Goal: Task Accomplishment & Management: Complete application form

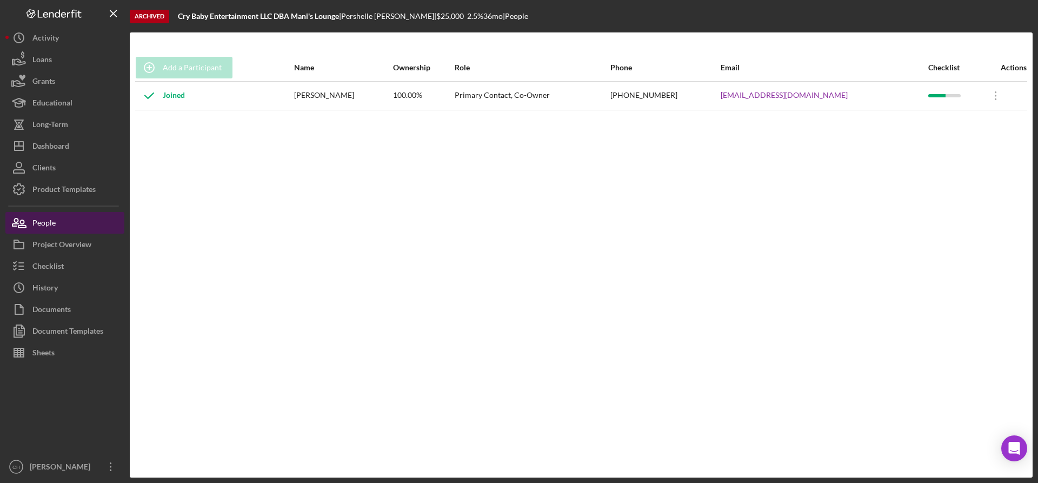
click at [74, 219] on button "People" at bounding box center [64, 223] width 119 height 22
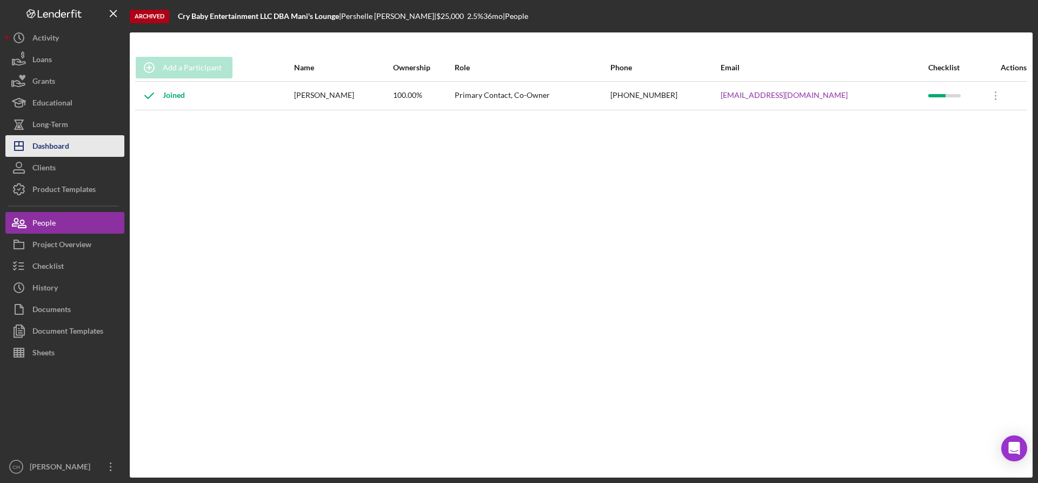
click at [66, 145] on div "Dashboard" at bounding box center [50, 147] width 37 height 24
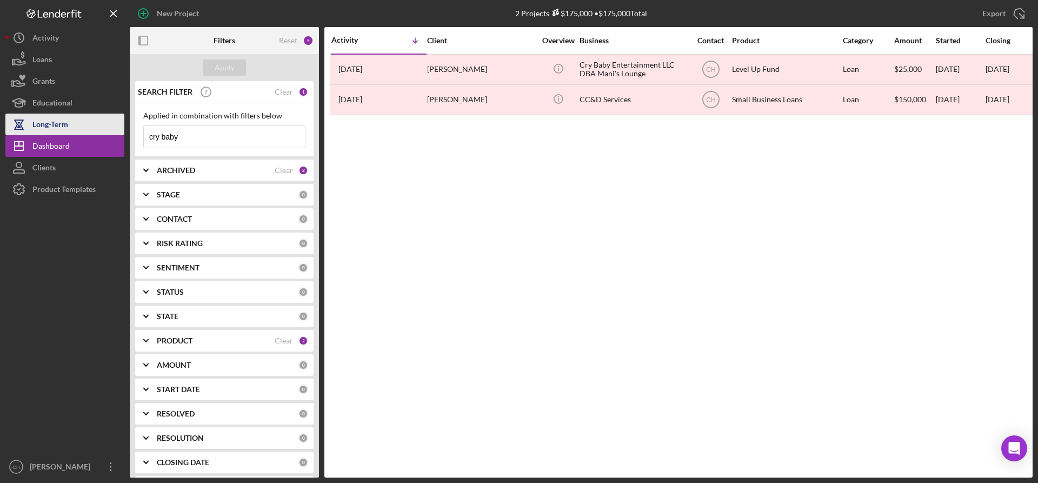
drag, startPoint x: 202, startPoint y: 137, endPoint x: 122, endPoint y: 128, distance: 80.0
click at [115, 130] on div "New Project 2 Projects $175,000 • $175,000 Total cry baby Export Icon/Export Fi…" at bounding box center [519, 239] width 1028 height 478
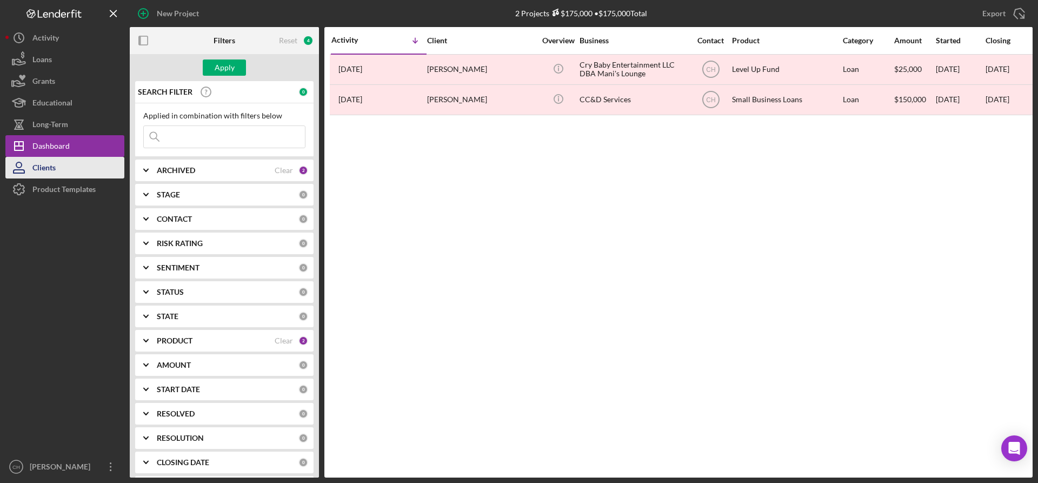
click at [63, 168] on button "Clients" at bounding box center [64, 168] width 119 height 22
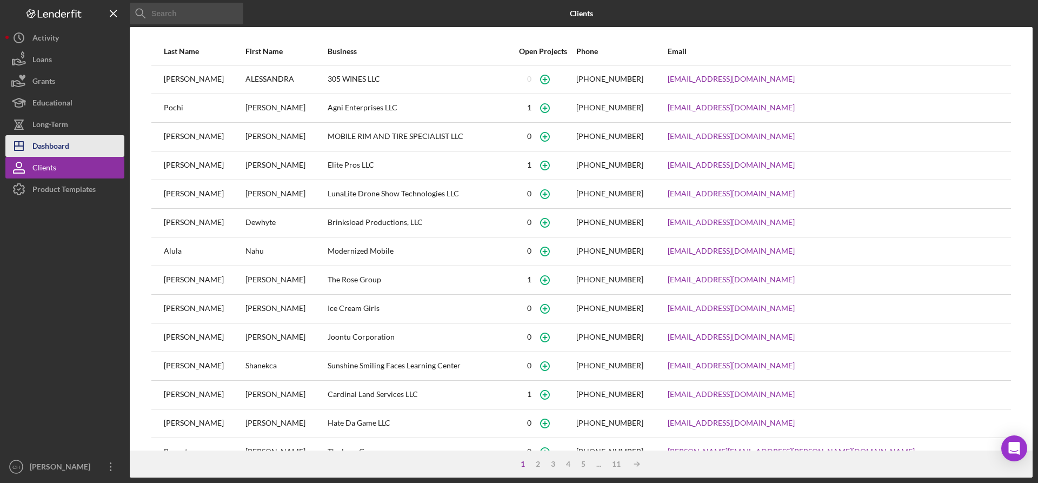
click at [68, 144] on div "Dashboard" at bounding box center [50, 147] width 37 height 24
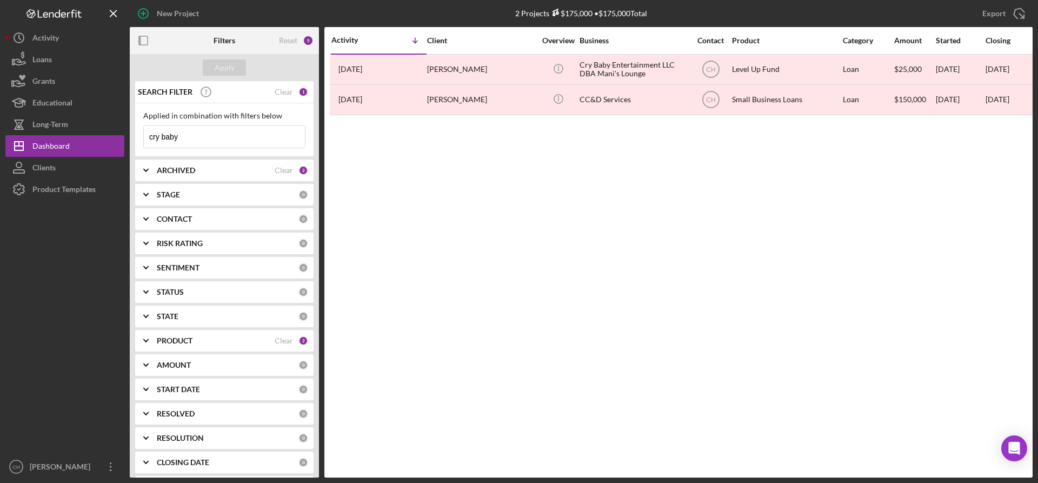
click at [213, 337] on div "PRODUCT" at bounding box center [216, 340] width 118 height 9
click at [210, 170] on div "ARCHIVED" at bounding box center [216, 170] width 118 height 9
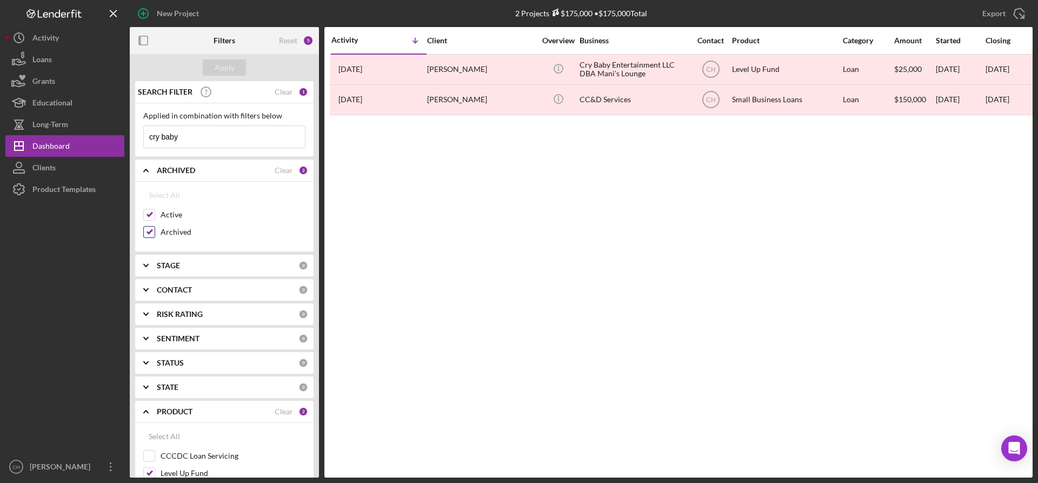
click at [148, 236] on input "Archived" at bounding box center [149, 232] width 11 height 11
checkbox input "false"
click at [222, 75] on div "Apply" at bounding box center [225, 67] width 20 height 16
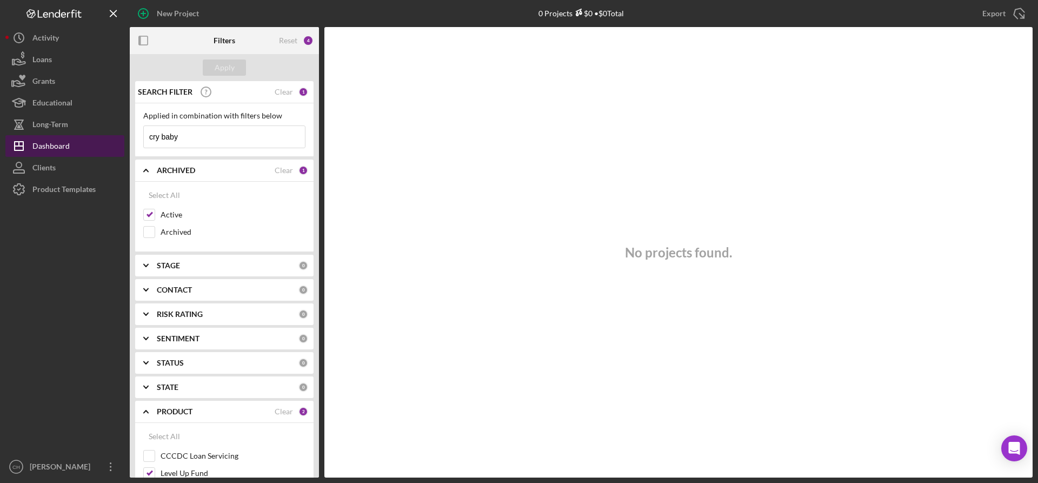
drag, startPoint x: 191, startPoint y: 142, endPoint x: 68, endPoint y: 151, distance: 124.2
click at [68, 151] on div "New Project 0 Projects $0 • $0 Total cry baby Export Icon/Export Filters Reset …" at bounding box center [519, 239] width 1028 height 478
click at [222, 62] on div "Apply" at bounding box center [225, 67] width 20 height 16
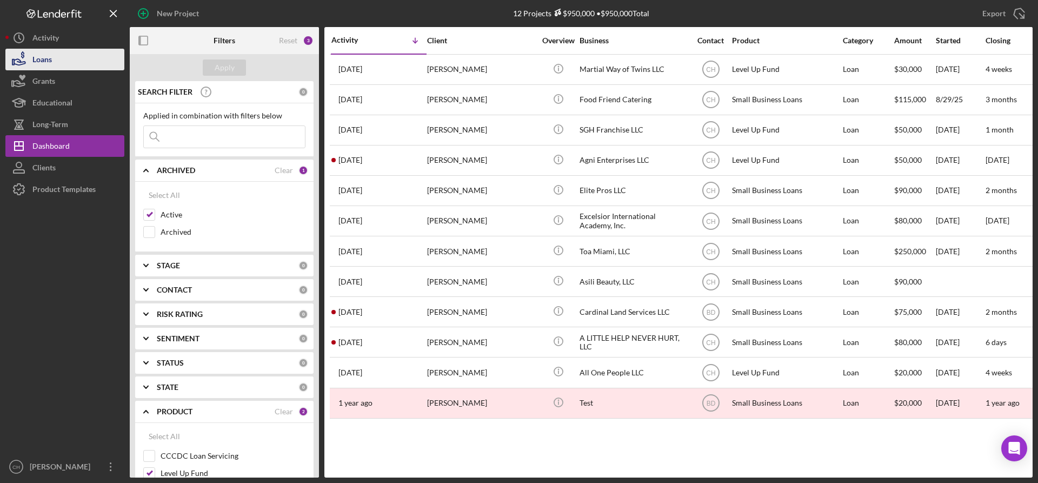
click at [57, 62] on button "Loans" at bounding box center [64, 60] width 119 height 22
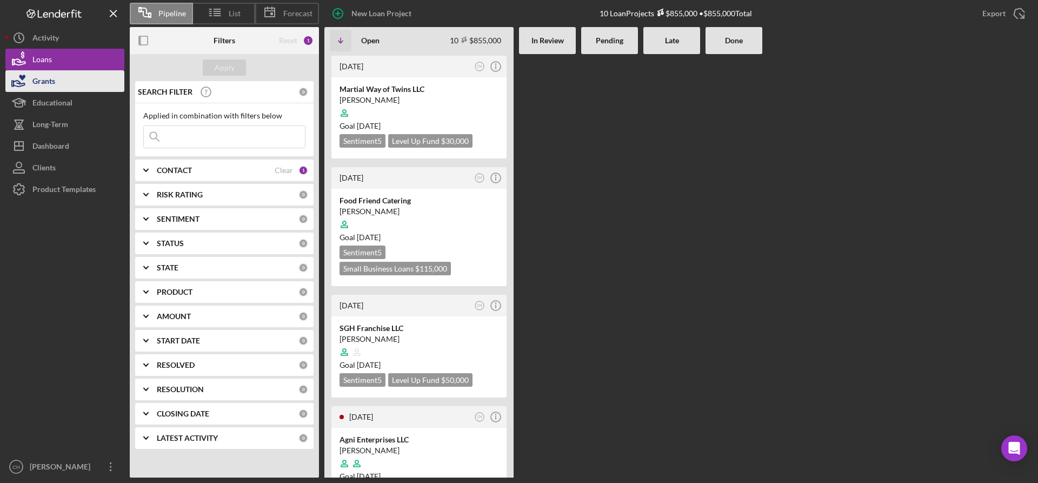
click at [79, 85] on button "Grants" at bounding box center [64, 81] width 119 height 22
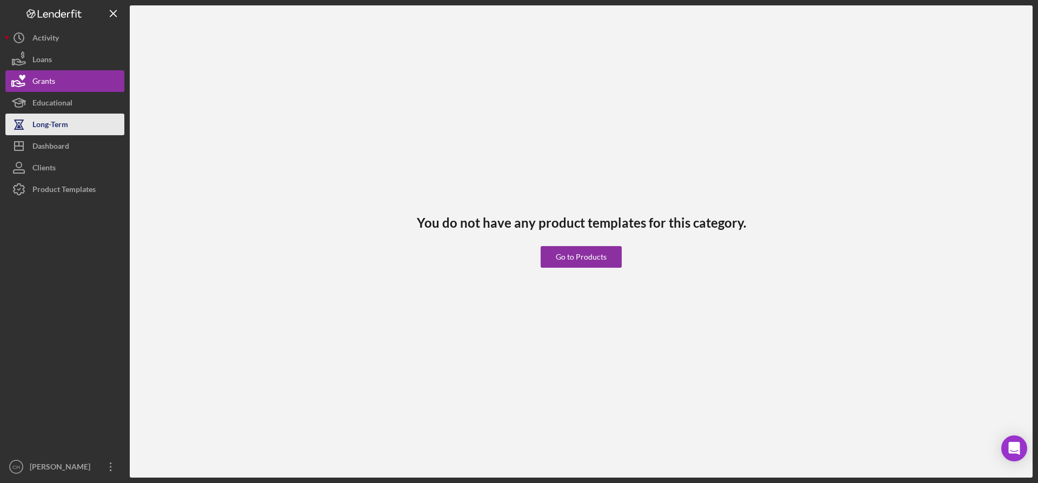
click at [75, 126] on button "Long-Term" at bounding box center [64, 125] width 119 height 22
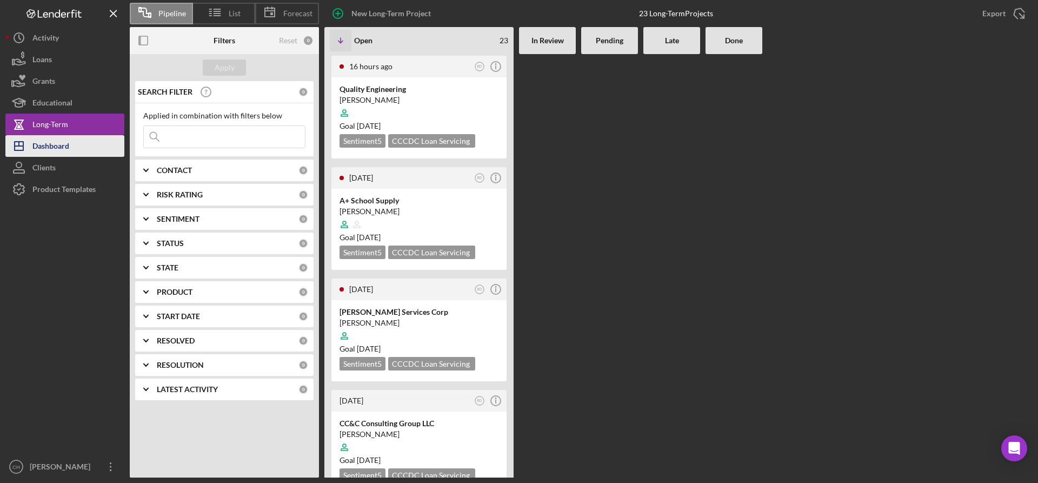
click at [77, 154] on button "Icon/Dashboard Dashboard" at bounding box center [64, 146] width 119 height 22
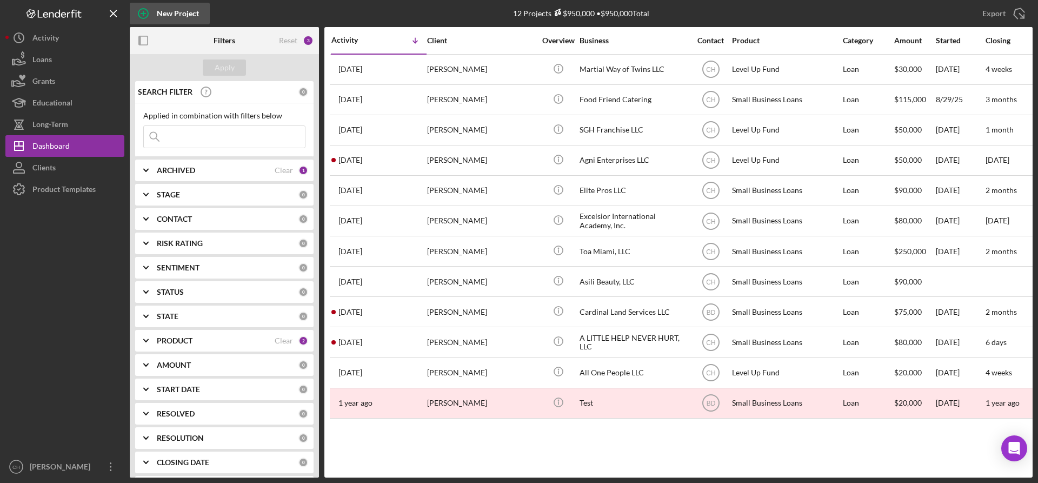
click at [180, 15] on div "New Project" at bounding box center [178, 14] width 42 height 22
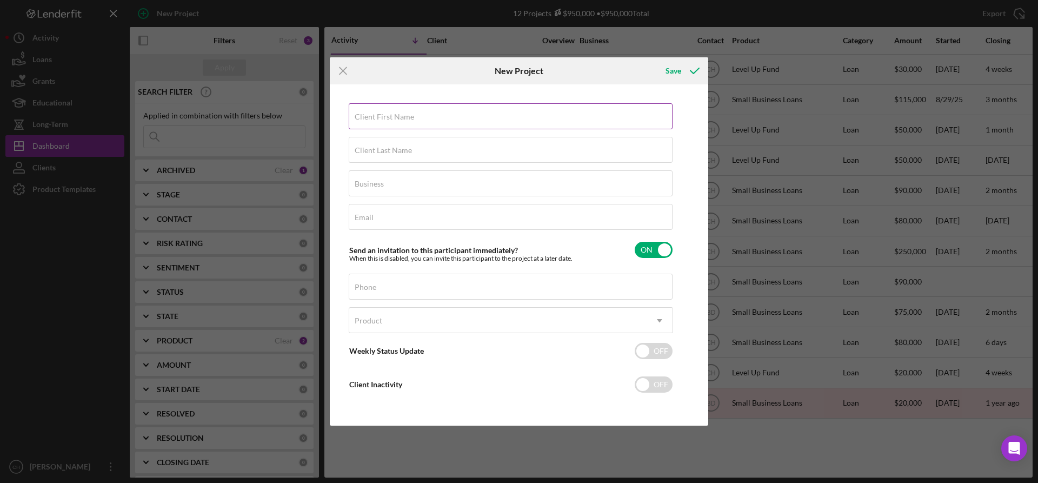
click at [404, 121] on label "Client First Name" at bounding box center [384, 116] width 59 height 9
click at [404, 121] on input "Client First Name" at bounding box center [511, 116] width 324 height 26
type input "[PERSON_NAME]"
click at [396, 150] on label "Client Last Name" at bounding box center [383, 150] width 57 height 9
click at [396, 150] on input "Client Last Name" at bounding box center [511, 150] width 324 height 26
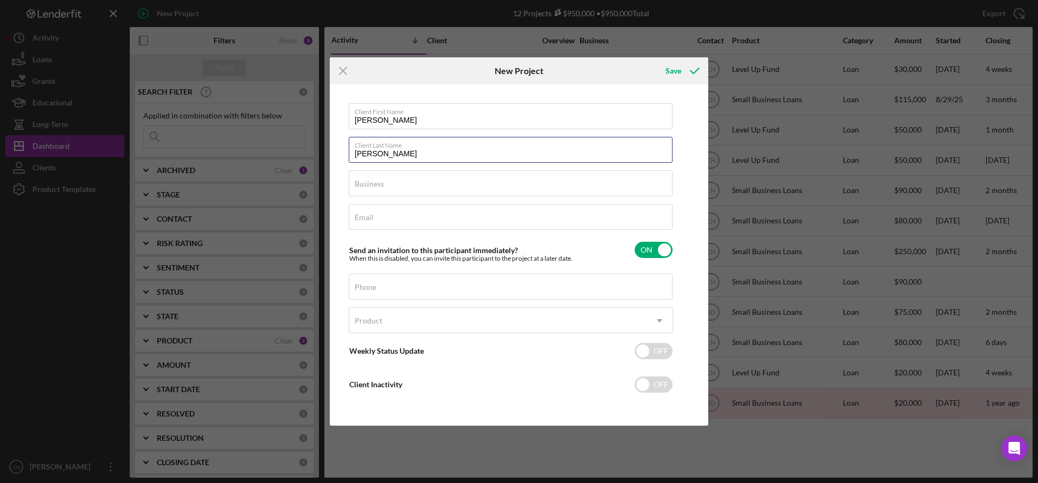
type input "[PERSON_NAME]"
click at [387, 183] on div "Business Required" at bounding box center [511, 183] width 324 height 27
paste input "KokoBeenz Inc"
type input "KokoBeenz Inc"
click at [398, 222] on input "Email" at bounding box center [511, 217] width 324 height 26
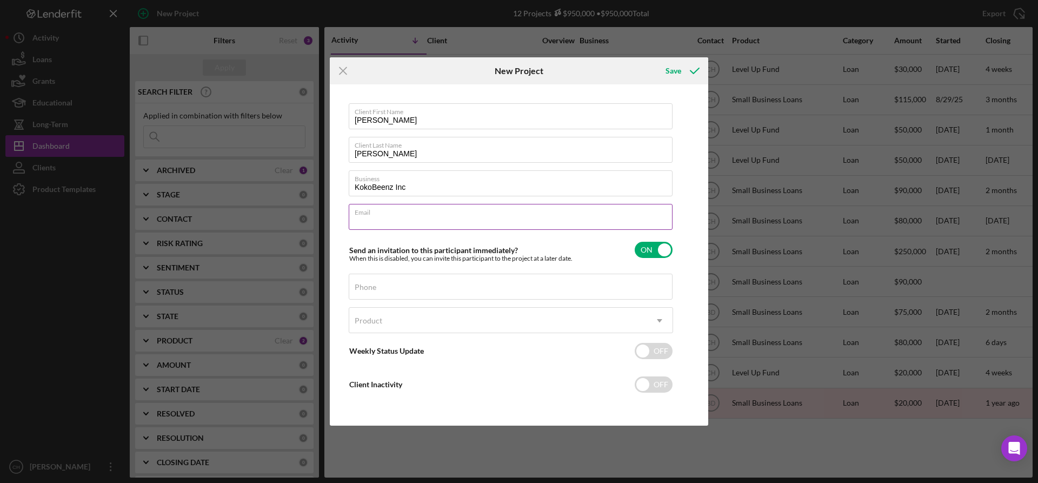
paste input "[EMAIL_ADDRESS][DOMAIN_NAME]"
type input "[EMAIL_ADDRESS][DOMAIN_NAME]"
drag, startPoint x: 386, startPoint y: 277, endPoint x: 394, endPoint y: 289, distance: 15.2
click at [393, 287] on input "Phone" at bounding box center [511, 287] width 324 height 26
paste input "[PHONE_NUMBER]"
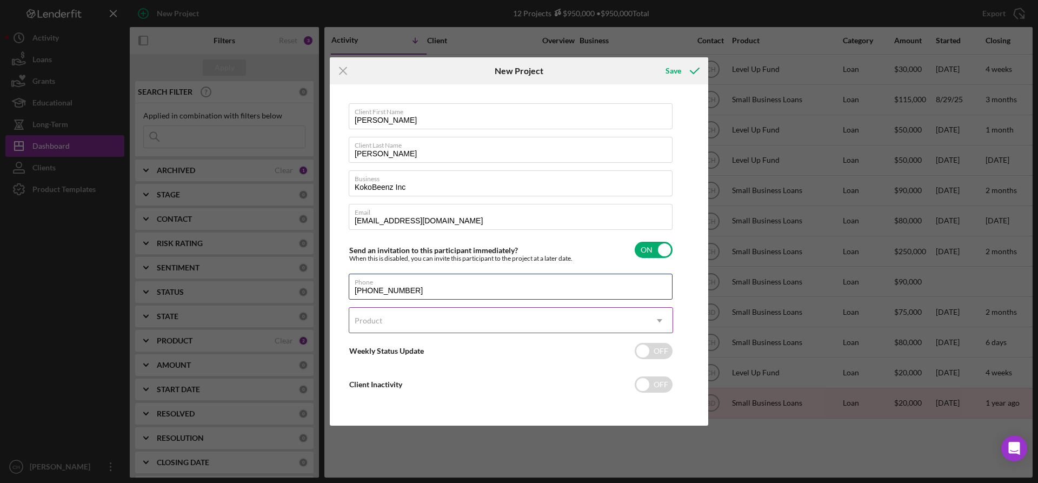
type input "[PHONE_NUMBER]"
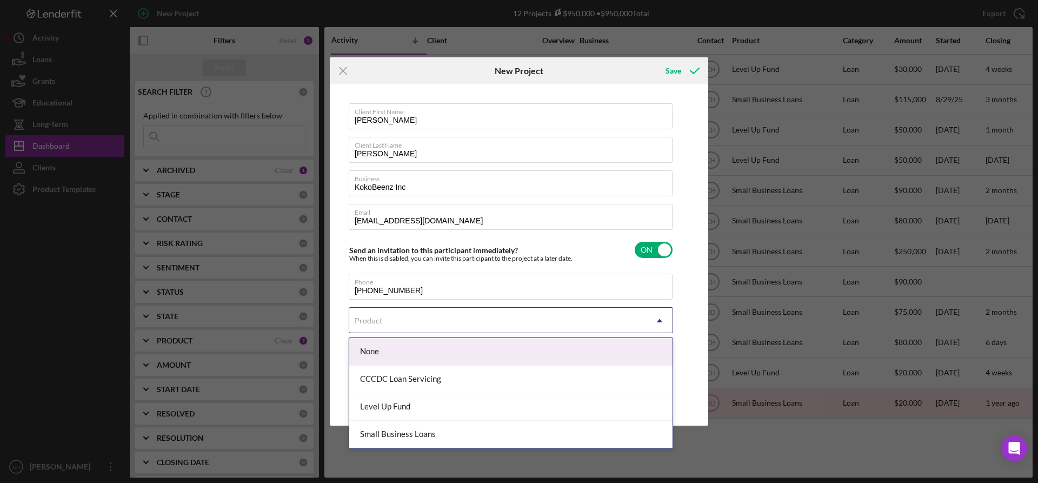
click at [417, 326] on div "Product" at bounding box center [497, 320] width 297 height 25
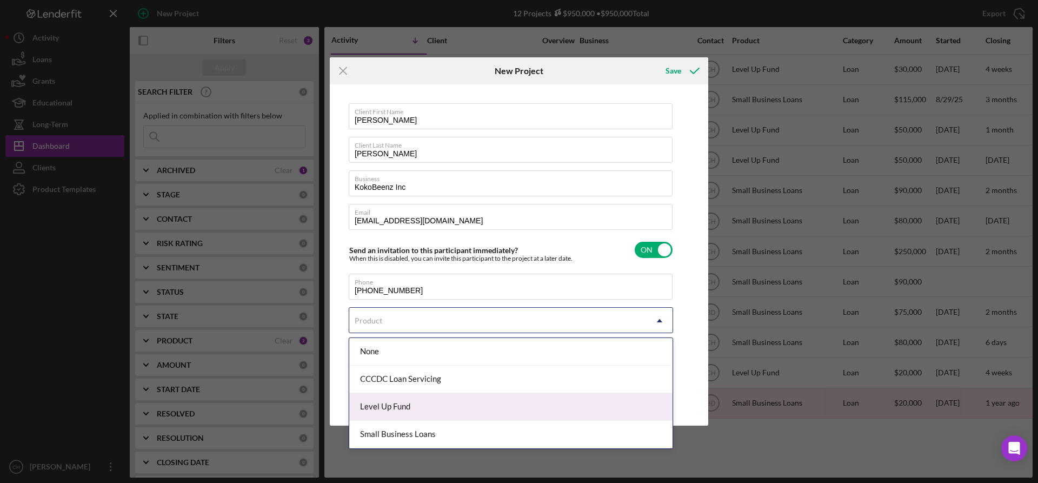
click at [410, 406] on div "Level Up Fund" at bounding box center [510, 407] width 323 height 28
checkbox input "true"
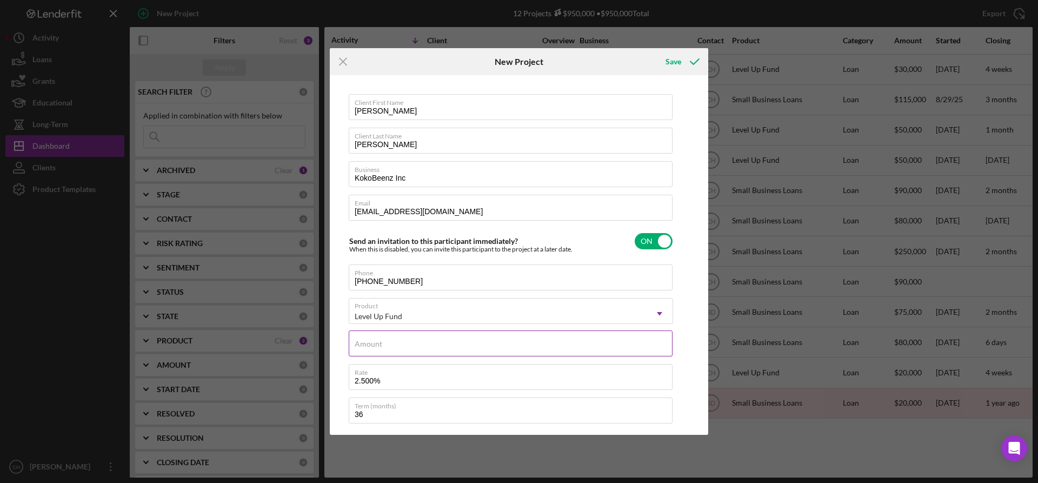
click at [403, 340] on div "Amount" at bounding box center [511, 343] width 324 height 27
type input "$5"
type textarea "Here's a snapshot of information that has been fully approved, as well as the i…"
type input "$50"
type textarea "Here's a snapshot of information that has been fully approved, as well as the i…"
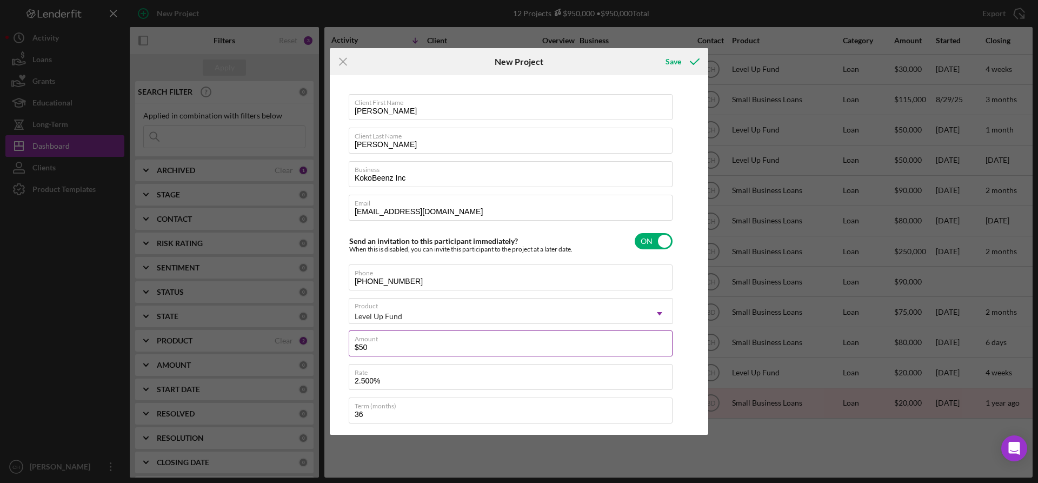
type input "$500"
type textarea "Here's a snapshot of information that has been fully approved, as well as the i…"
type input "$5,000"
type textarea "Here's a snapshot of information that has been fully approved, as well as the i…"
type input "$50,000"
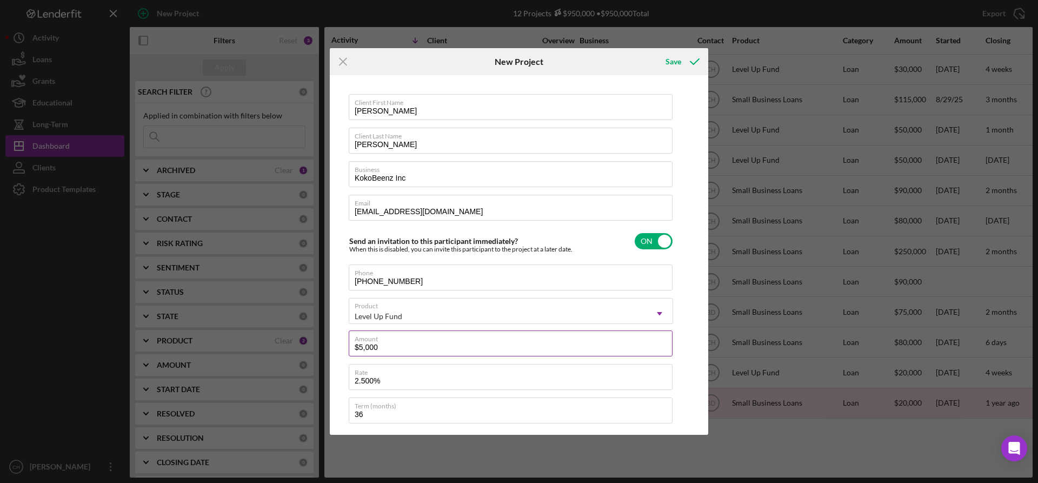
type textarea "Here's a snapshot of information that has been fully approved, as well as the i…"
type input "$50,000"
click at [670, 58] on div "Save" at bounding box center [674, 62] width 16 height 22
type textarea "Here's a snapshot of information that has been fully approved, as well as the i…"
checkbox input "false"
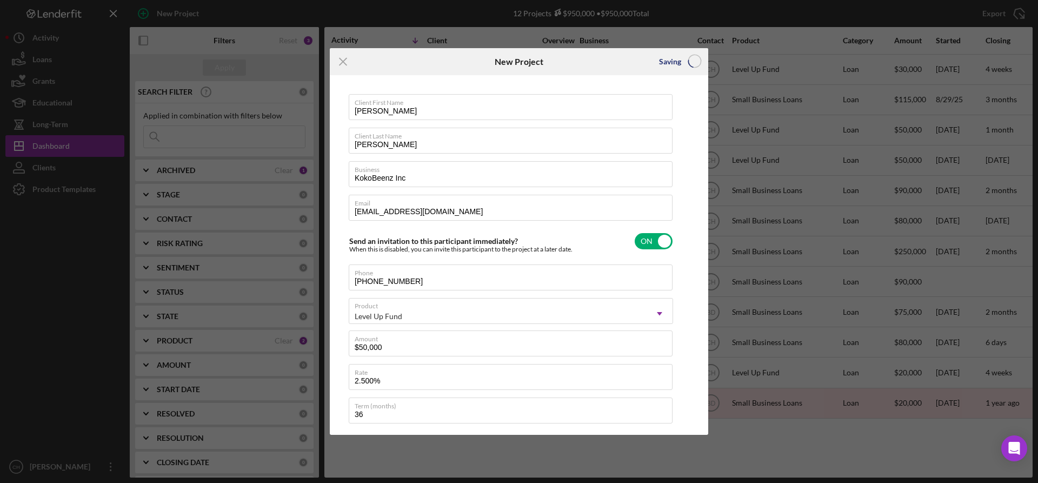
checkbox input "false"
